Goal: Find contact information: Find contact information

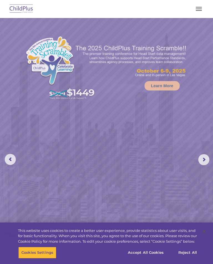
select select "MEDIUM"
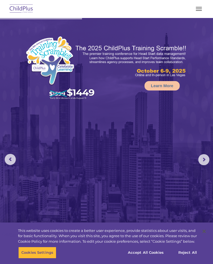
click at [203, 7] on button "button" at bounding box center [199, 8] width 12 height 9
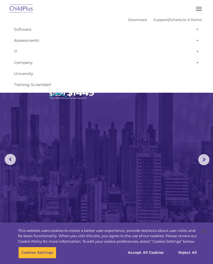
click at [198, 26] on span at bounding box center [196, 29] width 6 height 11
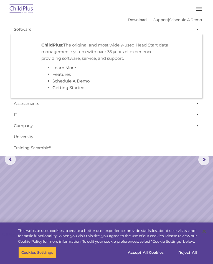
click at [181, 113] on link "IT" at bounding box center [106, 114] width 190 height 11
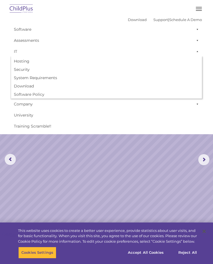
click at [202, 5] on button "button" at bounding box center [199, 8] width 12 height 9
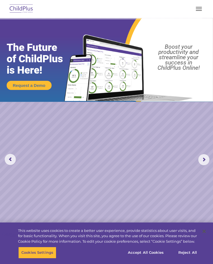
click at [201, 7] on button "button" at bounding box center [199, 8] width 12 height 9
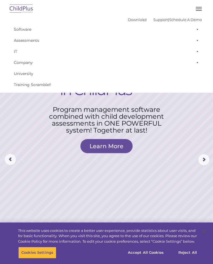
click at [156, 19] on link "Support" at bounding box center [160, 19] width 15 height 4
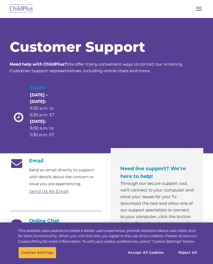
click at [15, 9] on img at bounding box center [21, 8] width 26 height 13
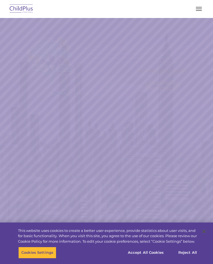
select select "MEDIUM"
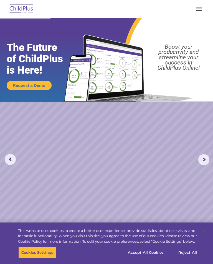
click at [201, 7] on button "button" at bounding box center [199, 8] width 12 height 9
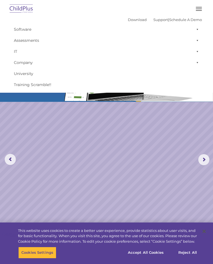
click at [200, 9] on span "button" at bounding box center [198, 9] width 6 height 1
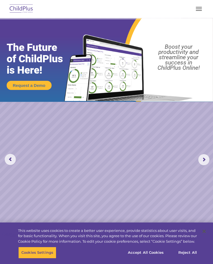
click at [200, 9] on span "button" at bounding box center [198, 9] width 6 height 1
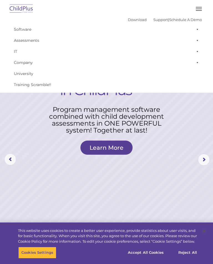
click at [198, 49] on span at bounding box center [196, 51] width 6 height 11
click at [202, 105] on rs-layer at bounding box center [106, 159] width 213 height 283
click at [198, 64] on span at bounding box center [196, 62] width 6 height 11
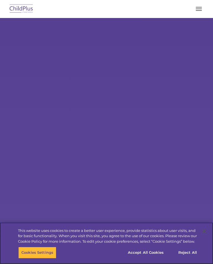
select select "MEDIUM"
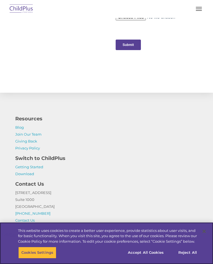
scroll to position [785, 0]
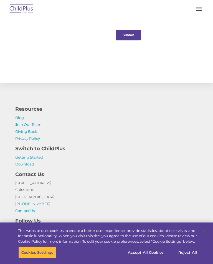
click at [33, 155] on link "Getting Started" at bounding box center [29, 157] width 28 height 4
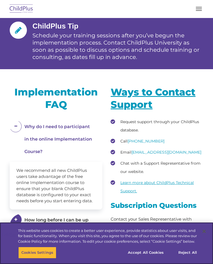
scroll to position [945, 0]
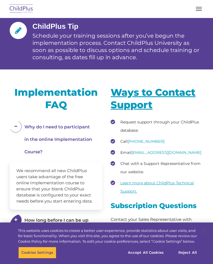
click at [19, 4] on img at bounding box center [21, 8] width 26 height 13
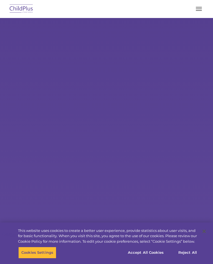
select select "MEDIUM"
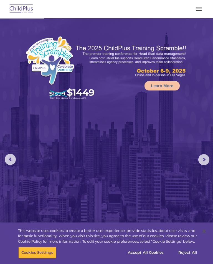
click at [206, 160] on rs-arrow at bounding box center [203, 159] width 11 height 11
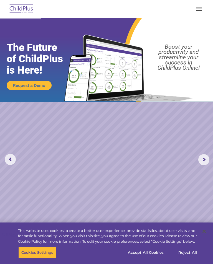
click at [203, 159] on rs-arrow at bounding box center [203, 159] width 11 height 11
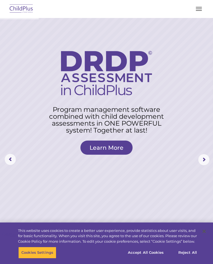
click at [204, 159] on rs-arrow at bounding box center [203, 159] width 11 height 11
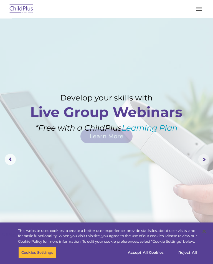
click at [201, 159] on rs-arrow at bounding box center [203, 159] width 11 height 11
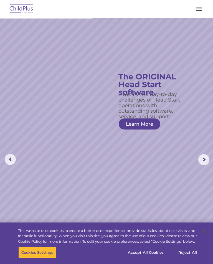
click at [143, 121] on link "Learn More" at bounding box center [139, 123] width 42 height 11
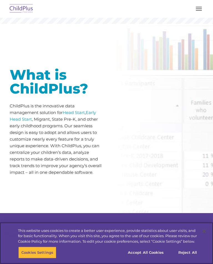
scroll to position [148, 0]
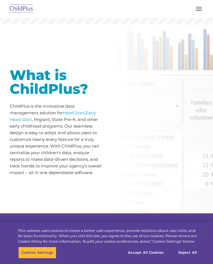
click at [202, 10] on button "button" at bounding box center [199, 8] width 12 height 9
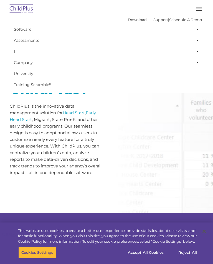
click at [130, 15] on div "Download Support | Schedule A Demo " at bounding box center [165, 19] width 74 height 8
click at [130, 19] on link "Download" at bounding box center [137, 19] width 19 height 4
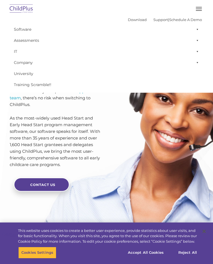
scroll to position [1432, 0]
click at [88, 101] on link "support team" at bounding box center [50, 95] width 81 height 12
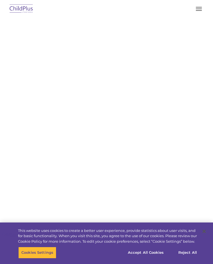
select select "MEDIUM"
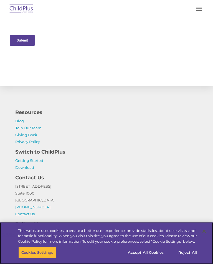
scroll to position [310, 0]
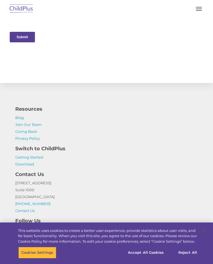
click at [201, 6] on button "button" at bounding box center [199, 8] width 12 height 9
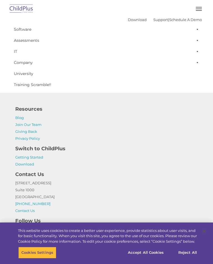
click at [17, 7] on img at bounding box center [21, 8] width 26 height 13
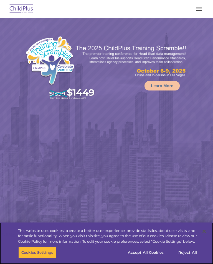
select select "MEDIUM"
